Goal: Task Accomplishment & Management: Manage account settings

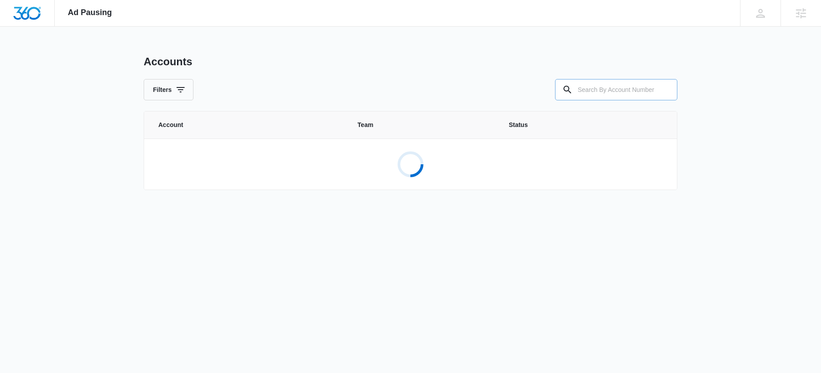
paste input "M331043"
type input "M331043"
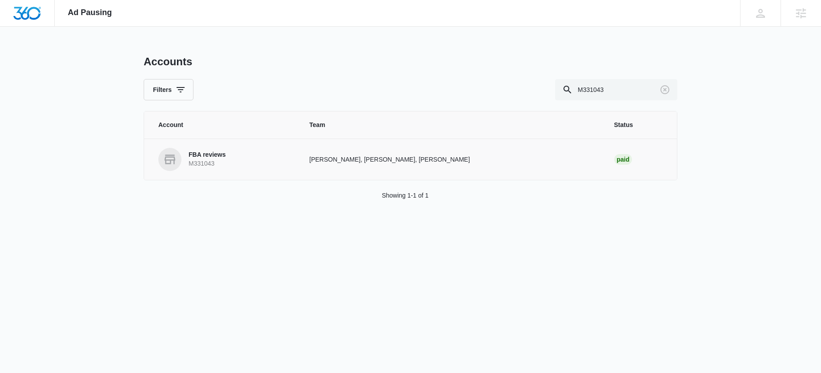
click at [220, 155] on p "FBA reviews" at bounding box center [206, 155] width 37 height 9
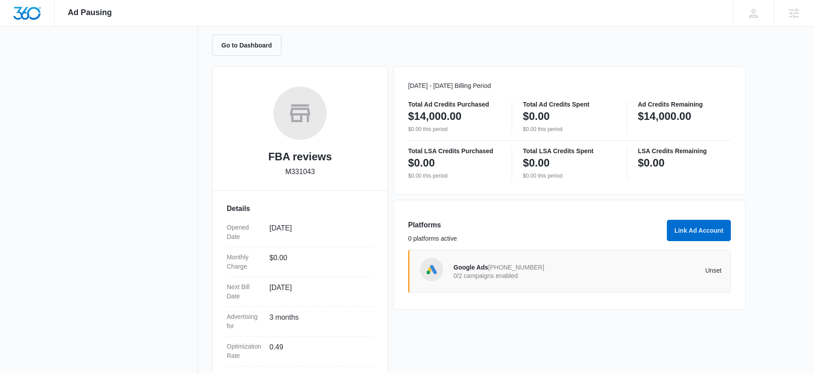
scroll to position [84, 0]
click at [463, 266] on span "Google Ads" at bounding box center [470, 266] width 35 height 7
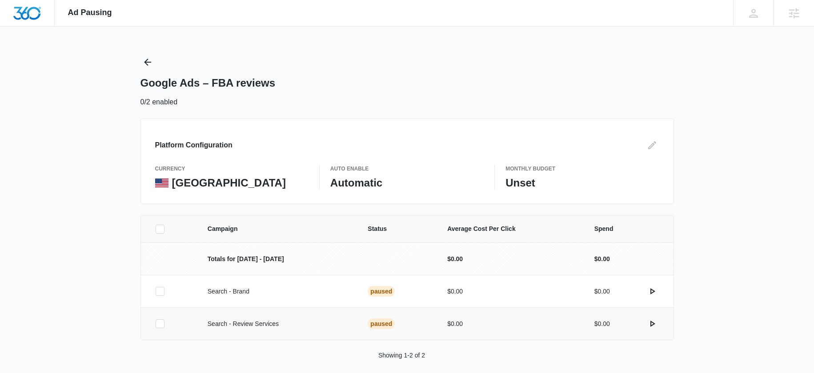
click at [160, 325] on icon at bounding box center [160, 324] width 8 height 8
click at [156, 325] on input "checkbox" at bounding box center [155, 324] width 0 height 0
click at [159, 297] on td at bounding box center [169, 291] width 56 height 32
click at [164, 290] on div at bounding box center [160, 291] width 9 height 9
click at [156, 292] on input "checkbox" at bounding box center [155, 292] width 0 height 0
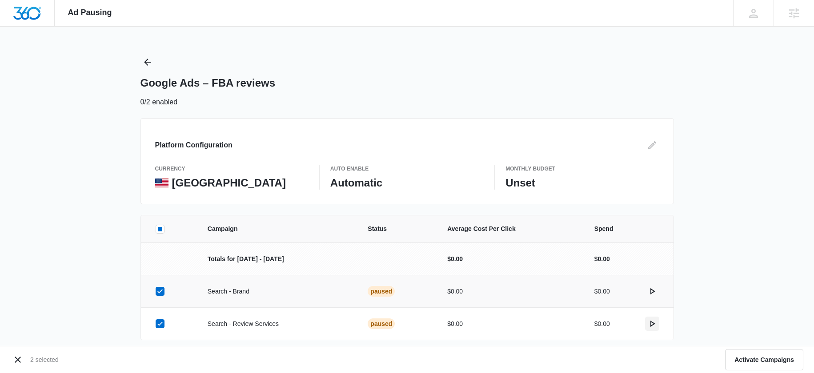
drag, startPoint x: 653, startPoint y: 323, endPoint x: 651, endPoint y: 317, distance: 6.5
click at [653, 321] on icon "actions.activate" at bounding box center [652, 324] width 11 height 11
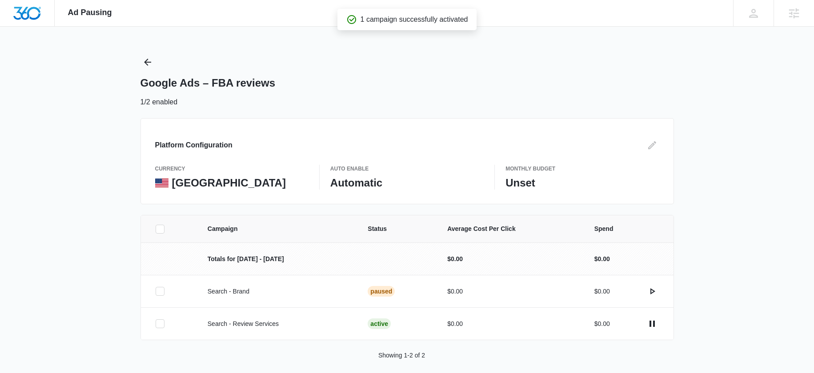
click at [655, 289] on icon "actions.activate" at bounding box center [652, 291] width 11 height 11
click at [651, 151] on button "Edit" at bounding box center [652, 145] width 14 height 14
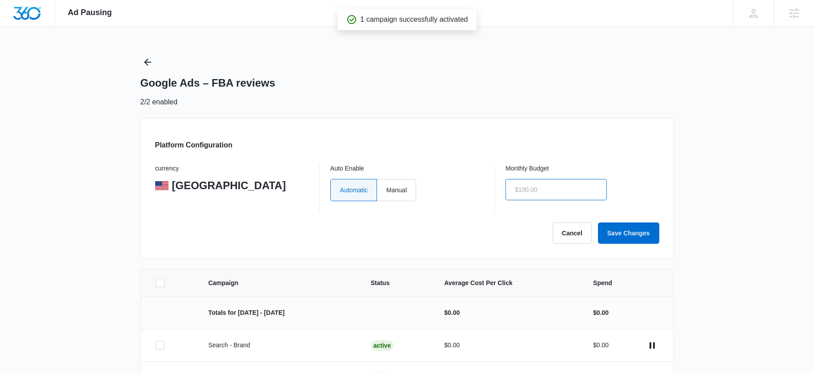
drag, startPoint x: 540, startPoint y: 190, endPoint x: 505, endPoint y: 189, distance: 35.6
click at [505, 189] on div "currency United States Auto Enable Automatic Manual Monthly Budget" at bounding box center [407, 188] width 504 height 47
type input "$2,000.00"
click at [622, 228] on button "Save Changes" at bounding box center [628, 233] width 61 height 21
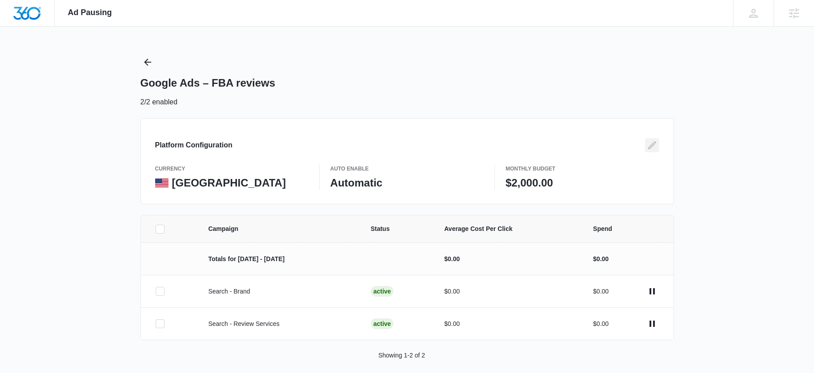
click at [648, 147] on icon "Edit" at bounding box center [652, 145] width 8 height 8
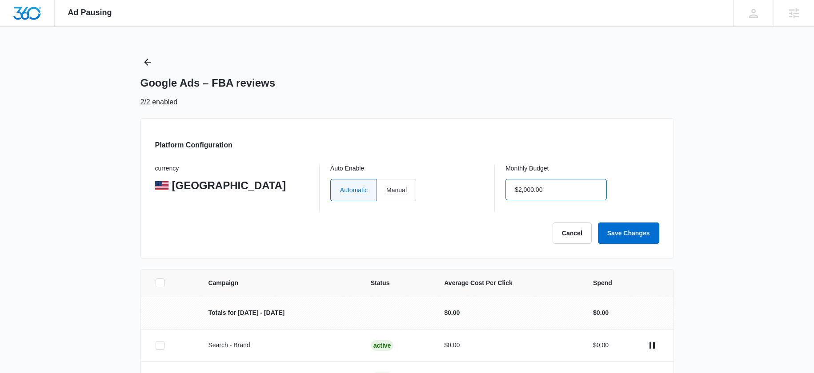
click at [521, 192] on input "$2,000.00" at bounding box center [555, 189] width 101 height 21
type input "$3,000.00"
drag, startPoint x: 629, startPoint y: 230, endPoint x: 689, endPoint y: 187, distance: 74.2
click at [629, 230] on button "Save Changes" at bounding box center [628, 233] width 61 height 21
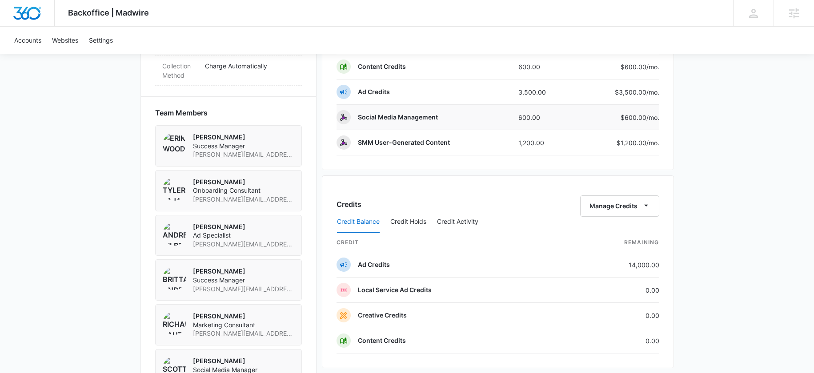
scroll to position [311, 0]
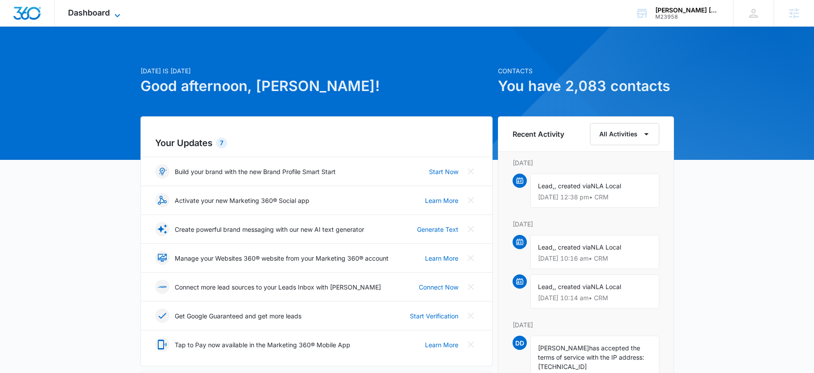
click at [98, 11] on span "Dashboard" at bounding box center [89, 12] width 42 height 9
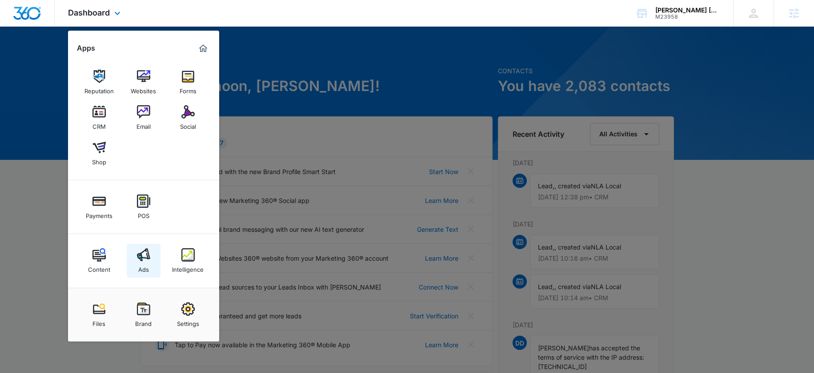
click at [138, 258] on img at bounding box center [143, 254] width 13 height 13
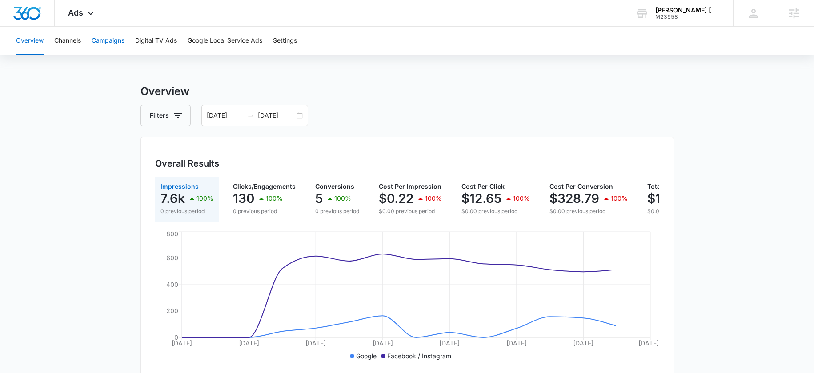
click at [112, 43] on button "Campaigns" at bounding box center [108, 41] width 33 height 28
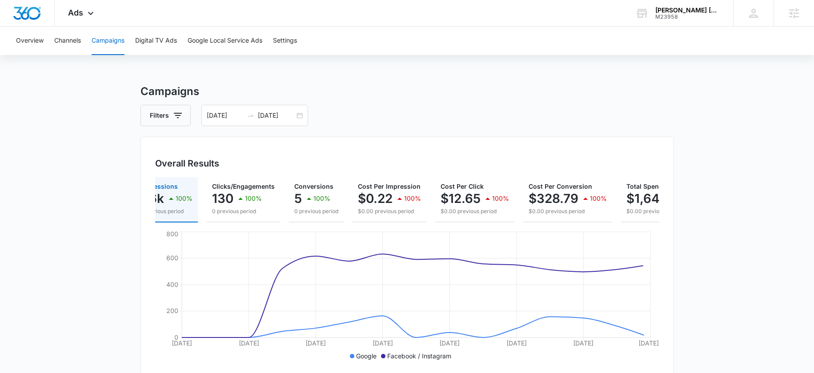
scroll to position [0, 87]
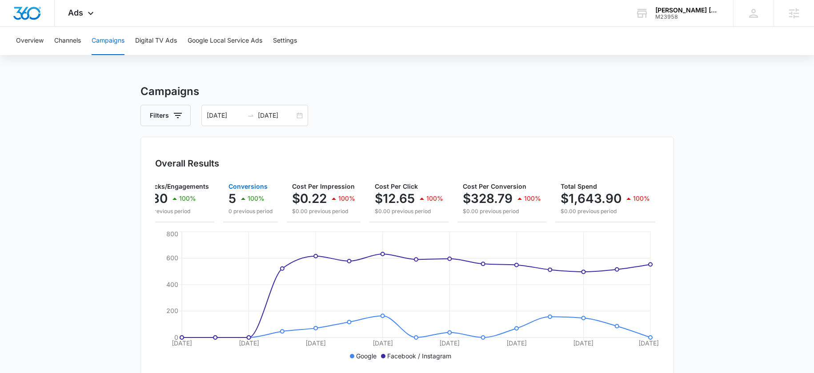
click at [235, 195] on div "5 100%" at bounding box center [250, 199] width 44 height 18
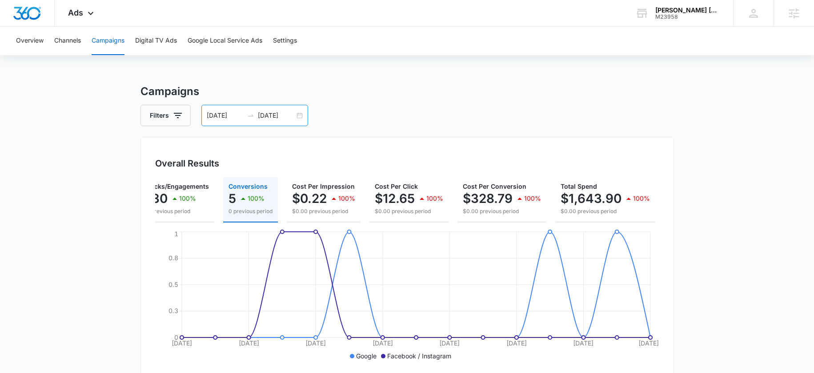
click at [250, 118] on icon "swap-right" at bounding box center [250, 115] width 7 height 7
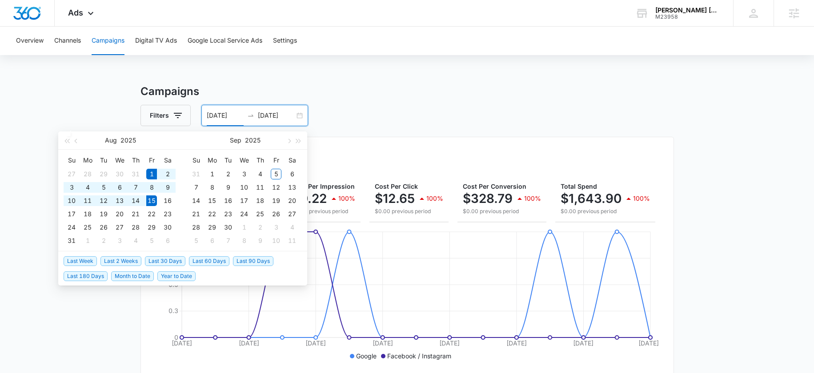
click at [251, 115] on icon "swap-right" at bounding box center [250, 116] width 5 height 2
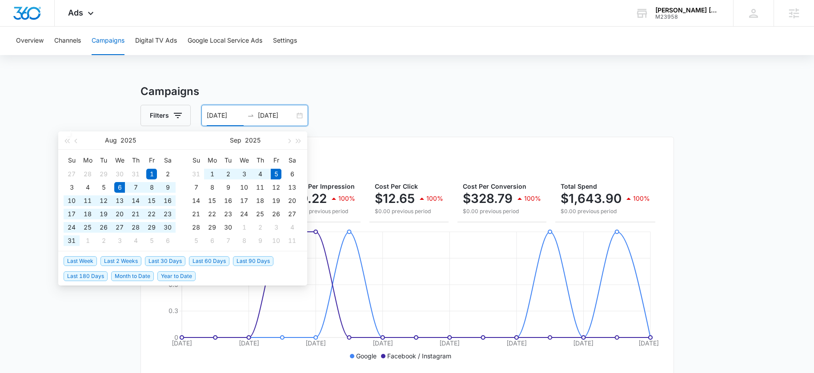
click at [161, 258] on span "Last 30 Days" at bounding box center [165, 262] width 40 height 10
type input "08/06/2025"
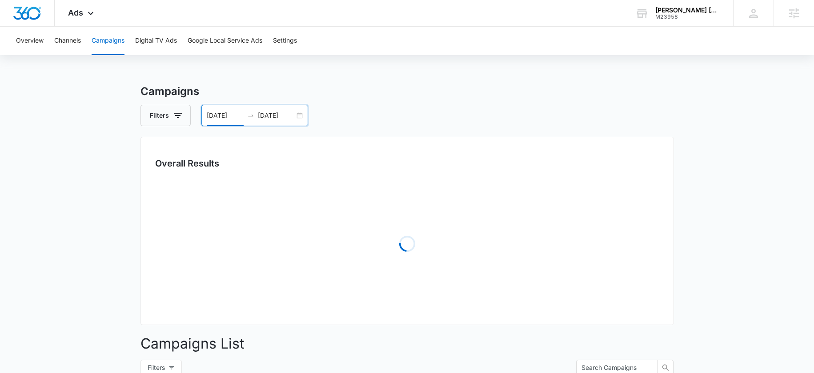
click at [401, 127] on div "Campaigns Filters 08/06/2025 09/05/2025 Overall Results Loading Campaigns List …" at bounding box center [406, 315] width 533 height 463
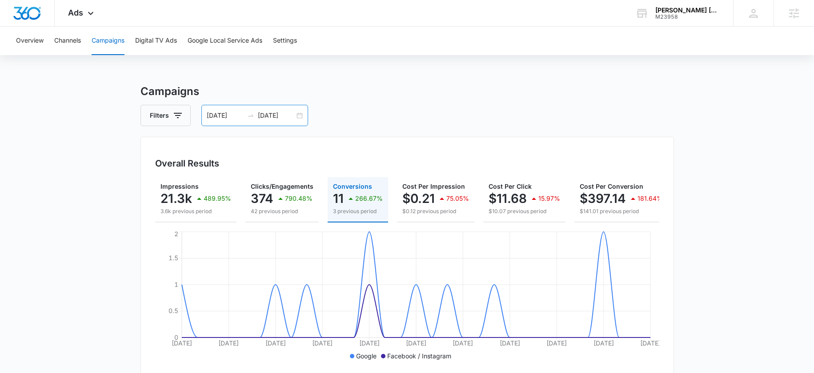
click at [267, 123] on div "08/06/2025 09/05/2025" at bounding box center [254, 115] width 107 height 21
click at [269, 117] on input "09/05/2025" at bounding box center [276, 116] width 37 height 10
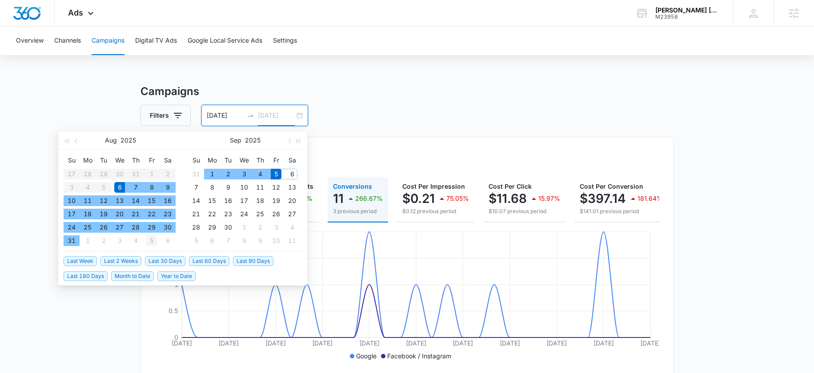
type input "09/05/2025"
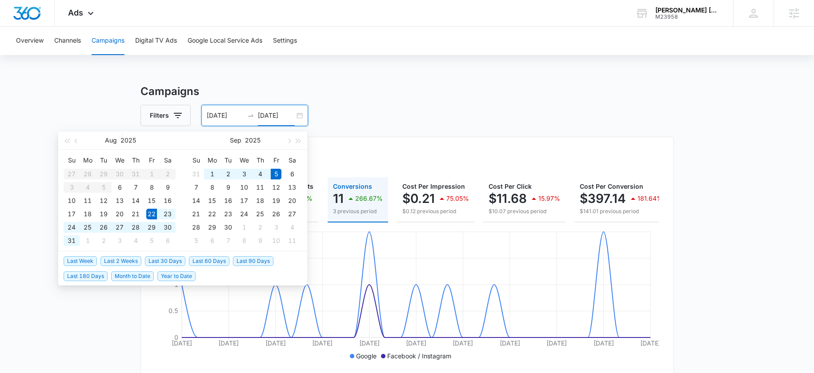
click at [120, 262] on span "Last 2 Weeks" at bounding box center [120, 262] width 41 height 10
type input "08/22/2025"
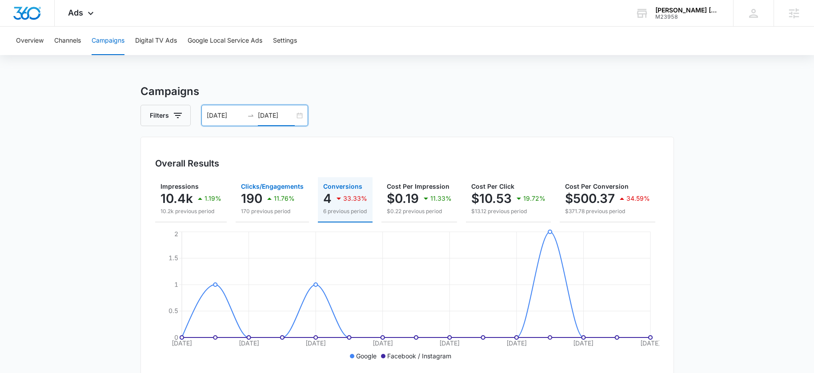
click at [301, 193] on div "190 11.76%" at bounding box center [272, 199] width 63 height 18
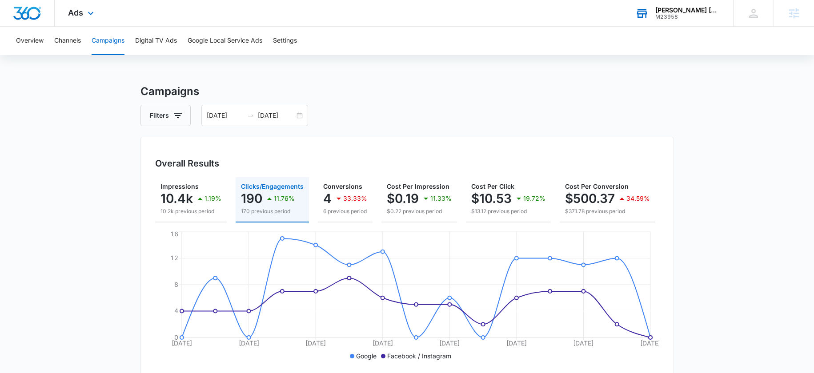
click at [657, 16] on div "M23958" at bounding box center [687, 17] width 65 height 6
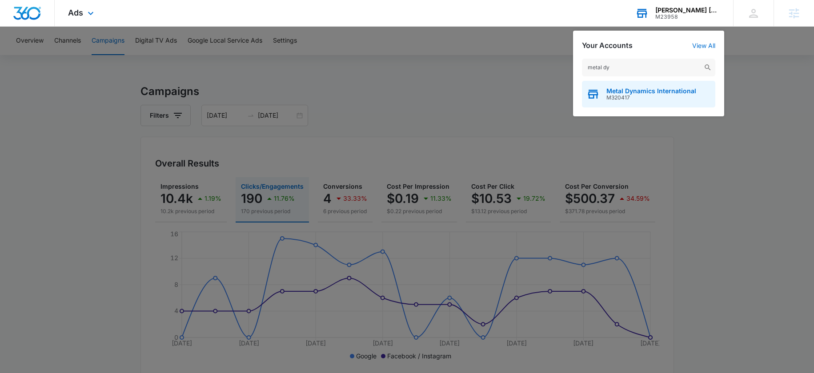
type input "metal dy"
click at [671, 95] on span "M320417" at bounding box center [651, 98] width 90 height 6
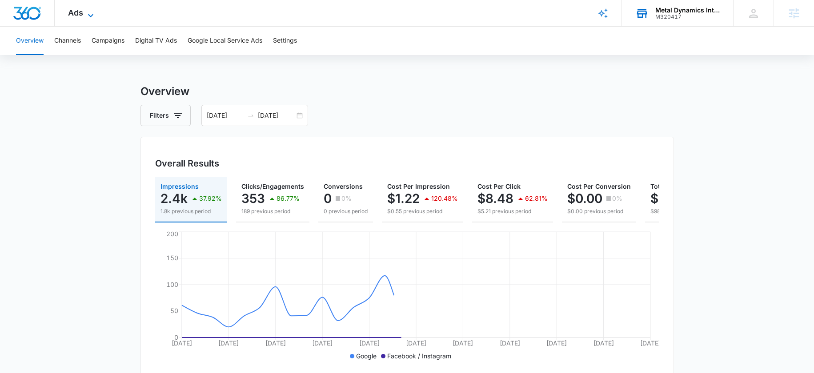
click at [94, 16] on icon at bounding box center [90, 15] width 11 height 11
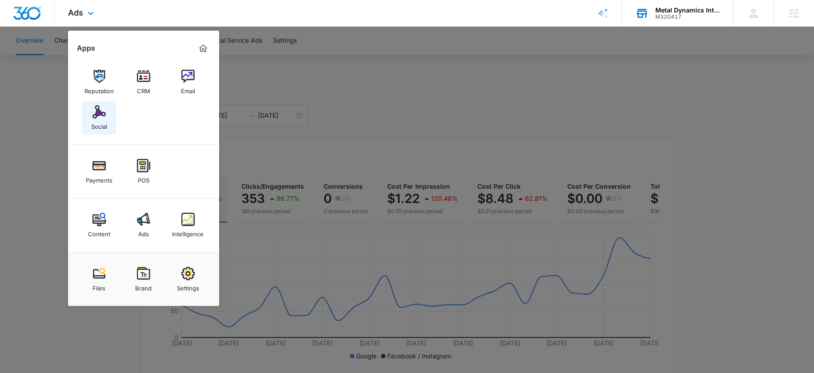
click at [104, 120] on div "Social" at bounding box center [99, 125] width 16 height 12
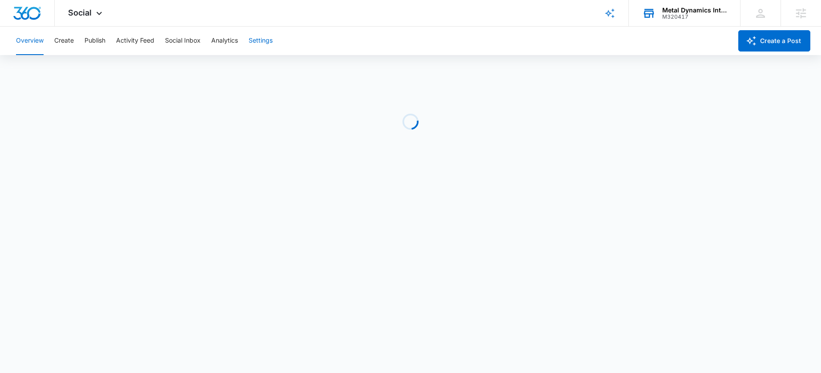
click at [271, 39] on button "Settings" at bounding box center [260, 41] width 24 height 28
click at [100, 41] on button "Publish" at bounding box center [94, 41] width 21 height 28
click at [137, 42] on button "Activity Feed" at bounding box center [135, 41] width 38 height 28
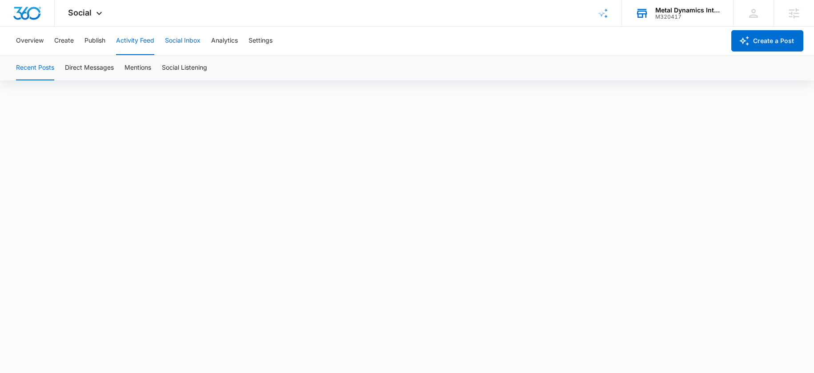
click at [185, 41] on button "Social Inbox" at bounding box center [183, 41] width 36 height 28
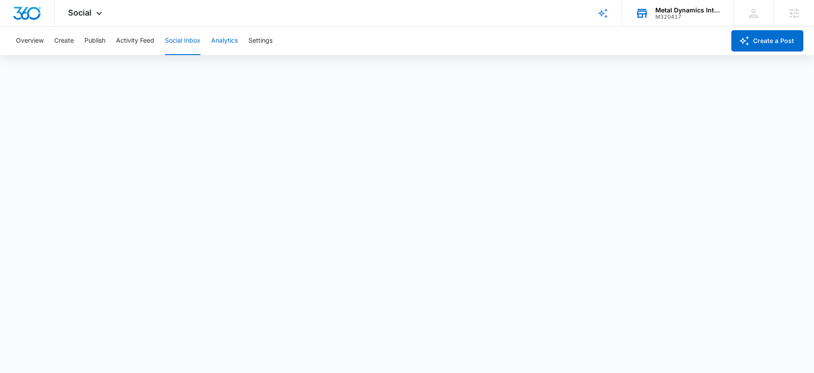
click at [216, 42] on button "Analytics" at bounding box center [224, 41] width 27 height 28
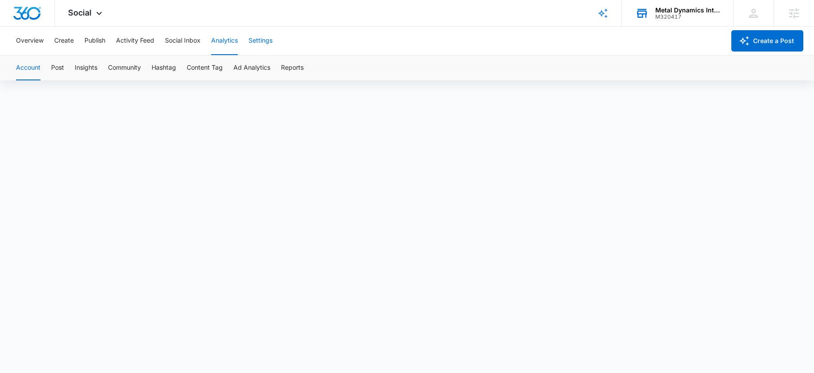
click at [256, 42] on button "Settings" at bounding box center [260, 41] width 24 height 28
